Goal: Task Accomplishment & Management: Manage account settings

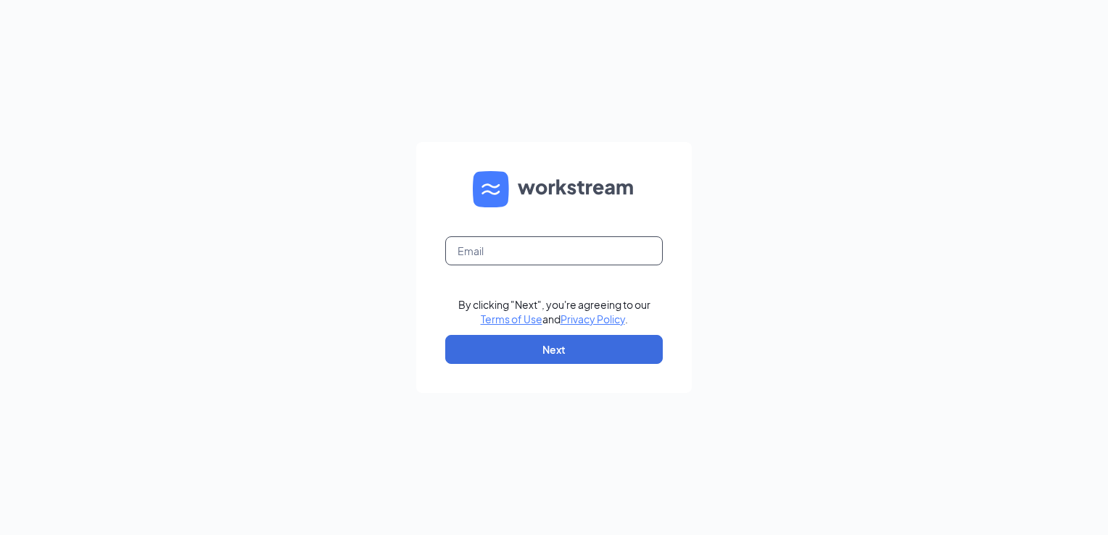
click at [574, 241] on input "text" at bounding box center [553, 250] width 217 height 29
type input "[PERSON_NAME][EMAIL_ADDRESS][DOMAIN_NAME]"
click at [543, 348] on button "Next" at bounding box center [553, 349] width 217 height 29
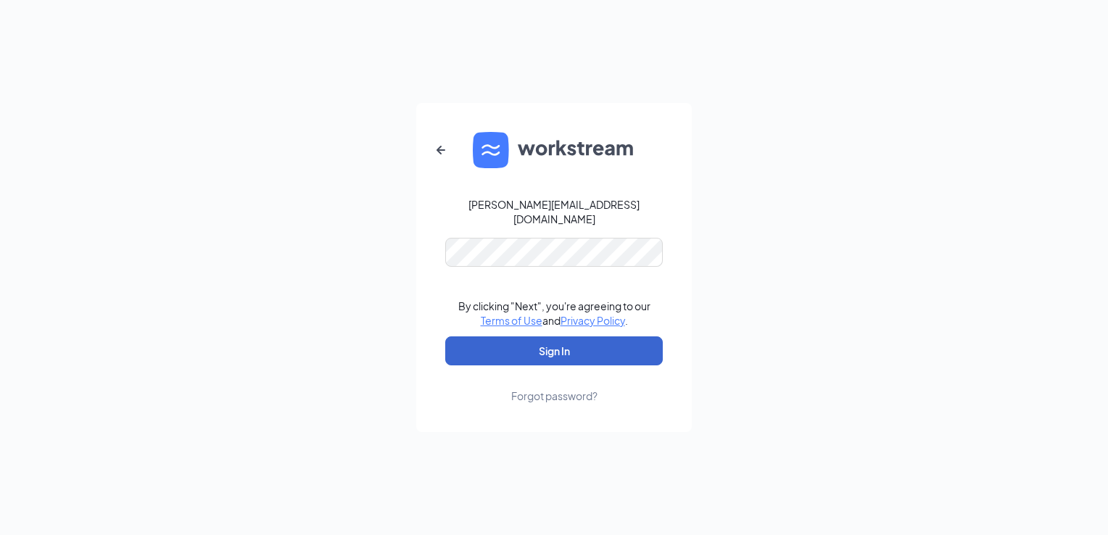
click at [557, 339] on button "Sign In" at bounding box center [553, 350] width 217 height 29
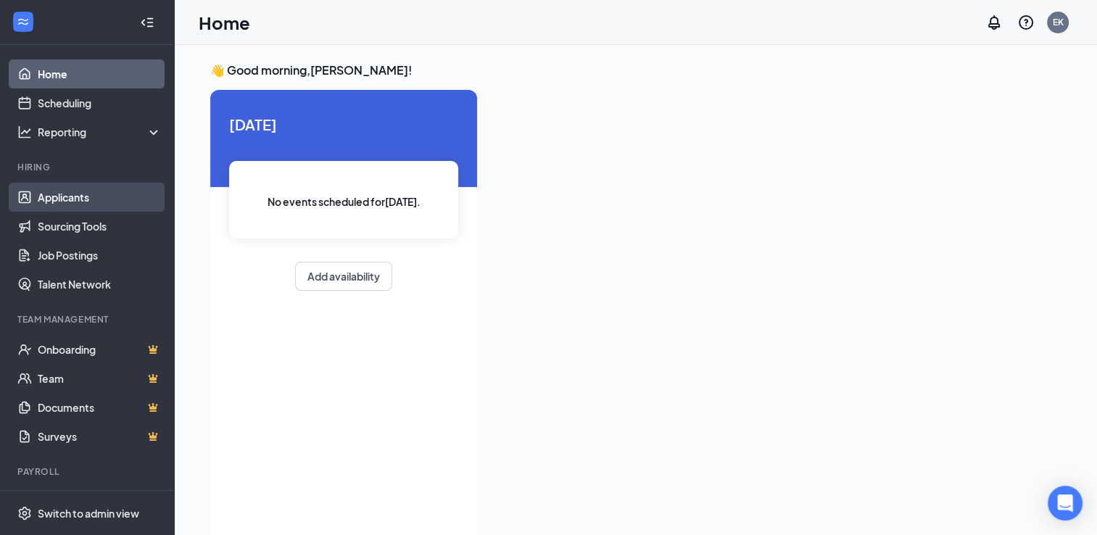
click at [39, 196] on link "Applicants" at bounding box center [100, 197] width 124 height 29
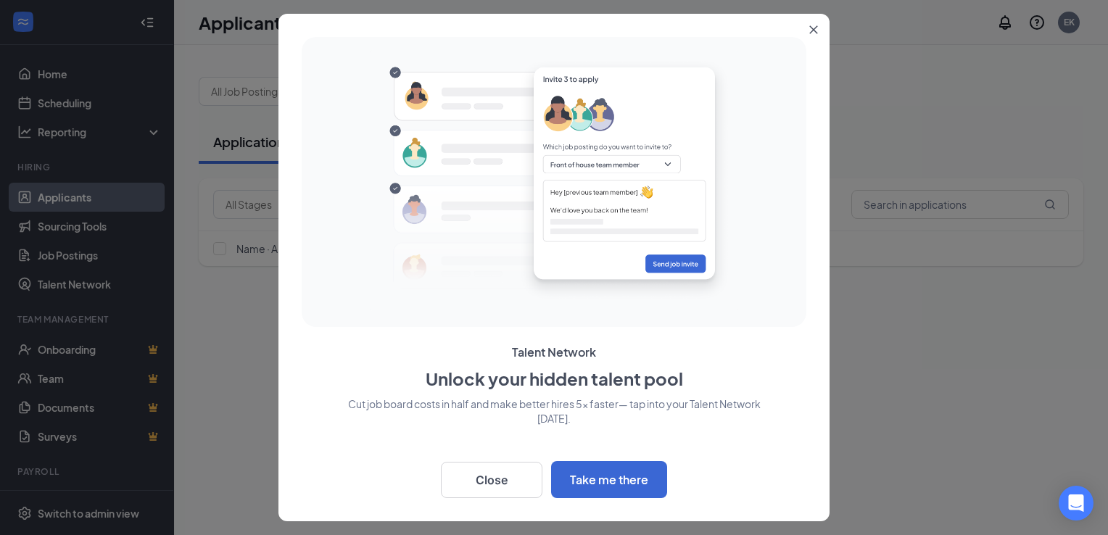
click at [818, 31] on button "Close" at bounding box center [816, 27] width 26 height 26
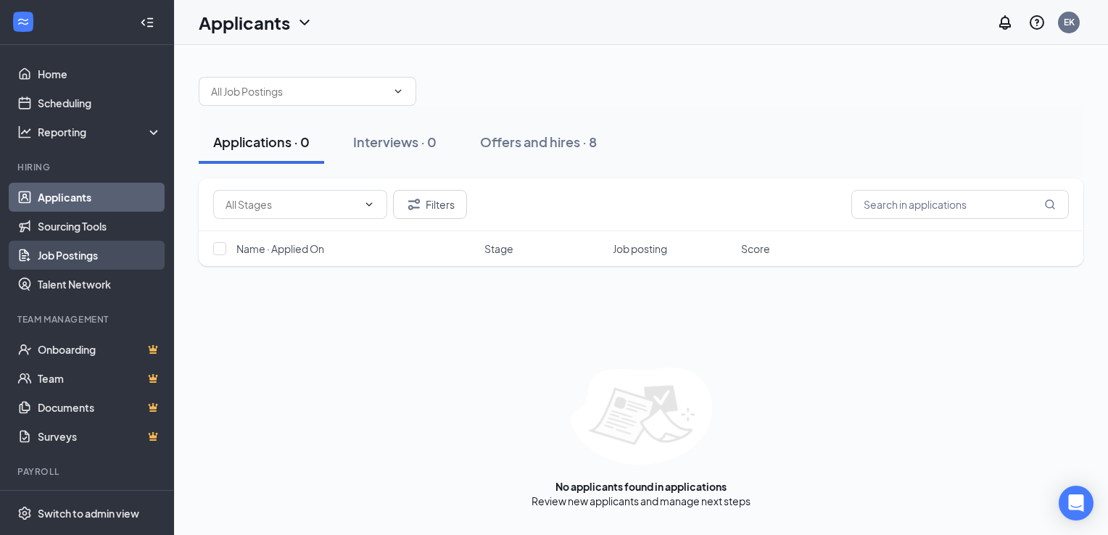
click at [48, 254] on link "Job Postings" at bounding box center [100, 255] width 124 height 29
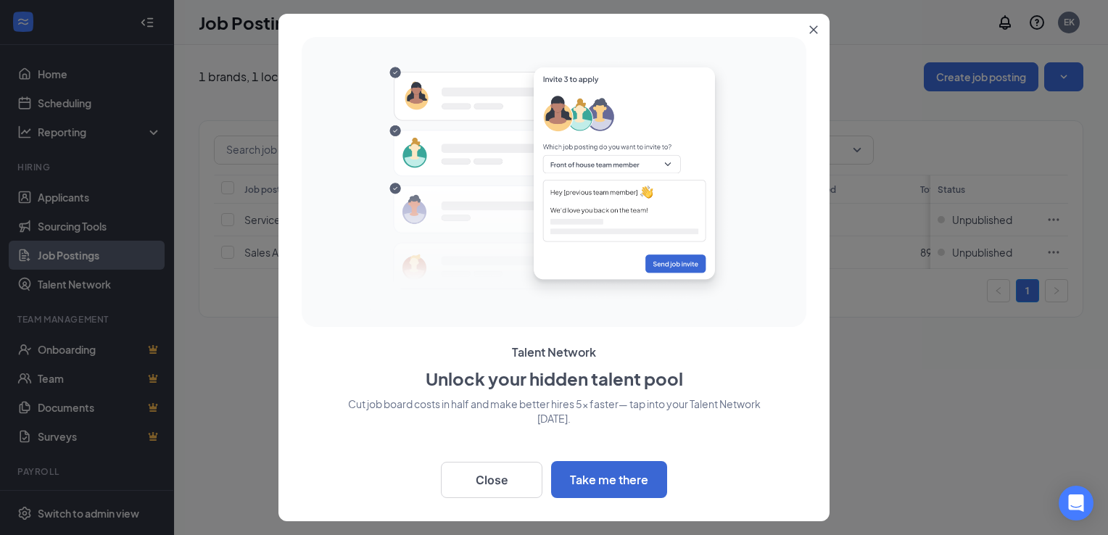
click at [815, 29] on icon "Close" at bounding box center [813, 29] width 9 height 9
